Goal: Transaction & Acquisition: Obtain resource

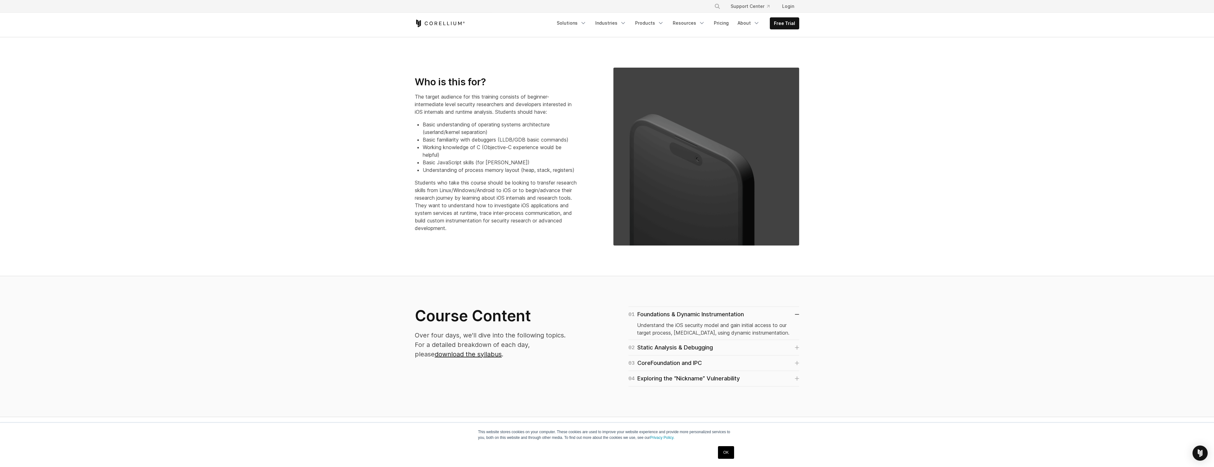
scroll to position [63, 0]
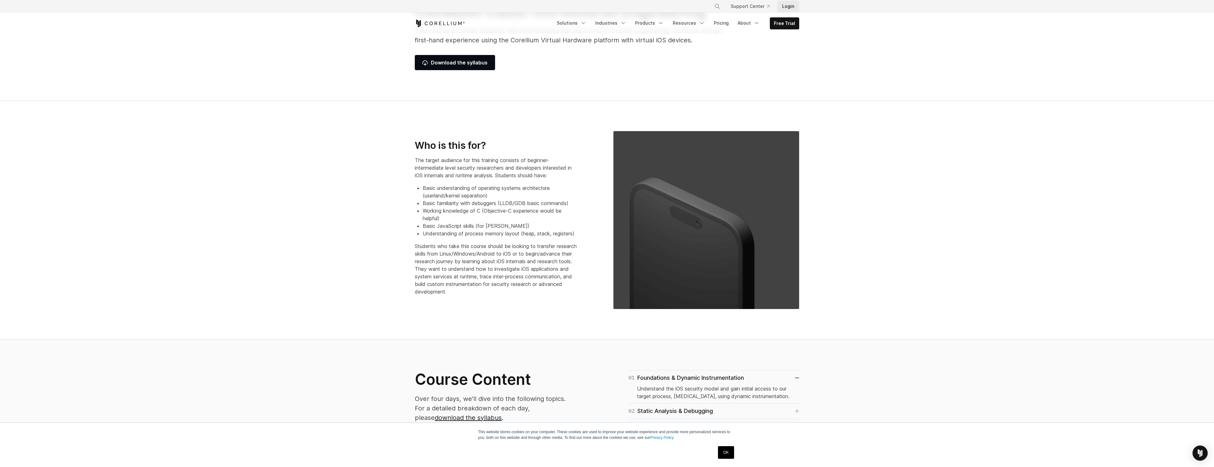
click at [792, 8] on link "Login" at bounding box center [788, 6] width 22 height 11
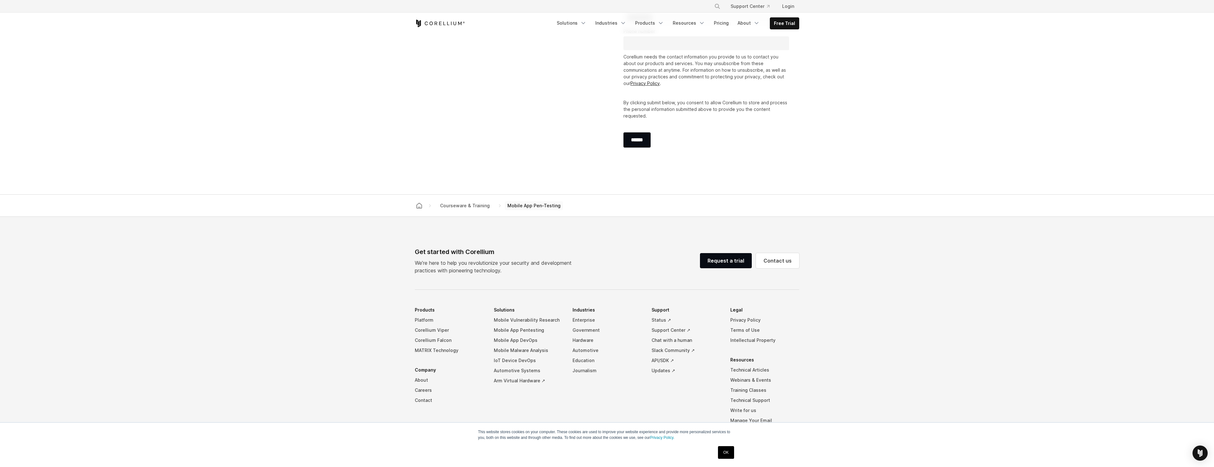
scroll to position [711, 0]
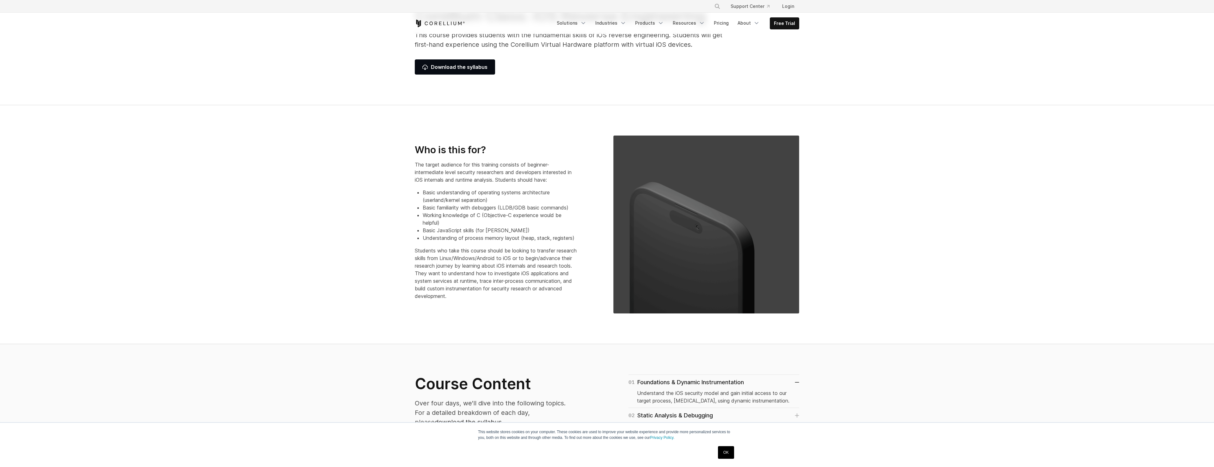
scroll to position [59, 0]
click at [462, 66] on span "Download the syllabus" at bounding box center [454, 66] width 65 height 8
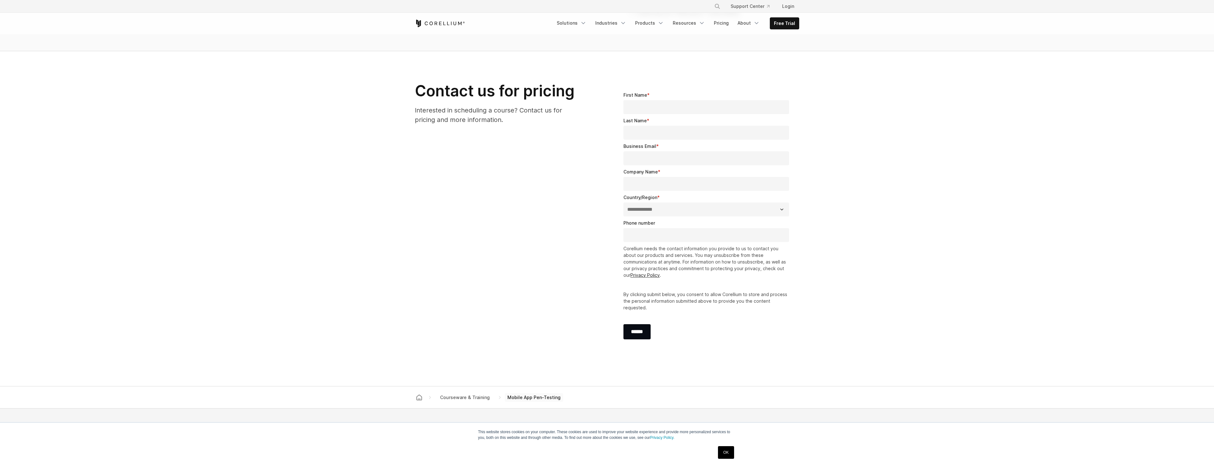
scroll to position [470, 0]
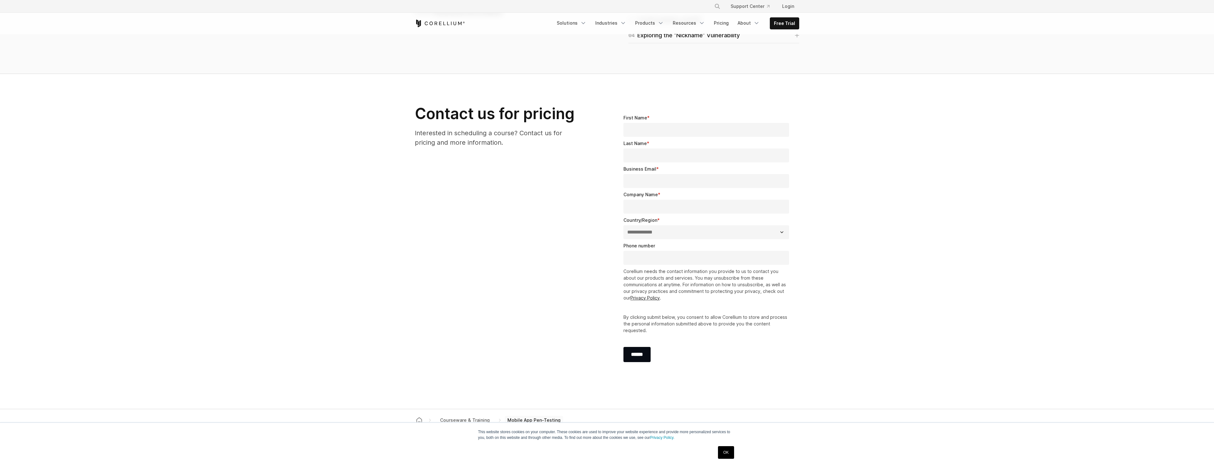
click at [654, 225] on select "**********" at bounding box center [707, 232] width 166 height 14
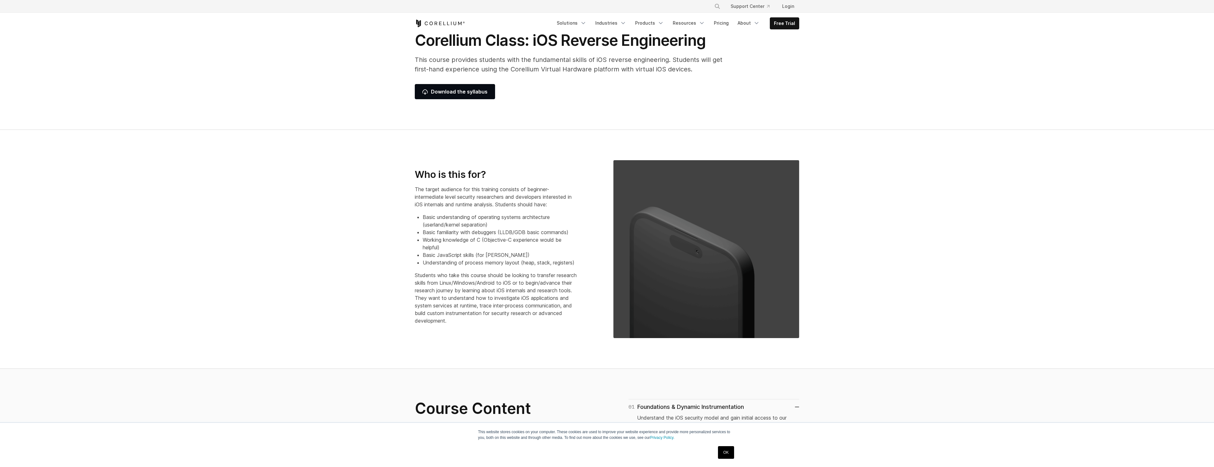
scroll to position [0, 0]
